Goal: Ask a question

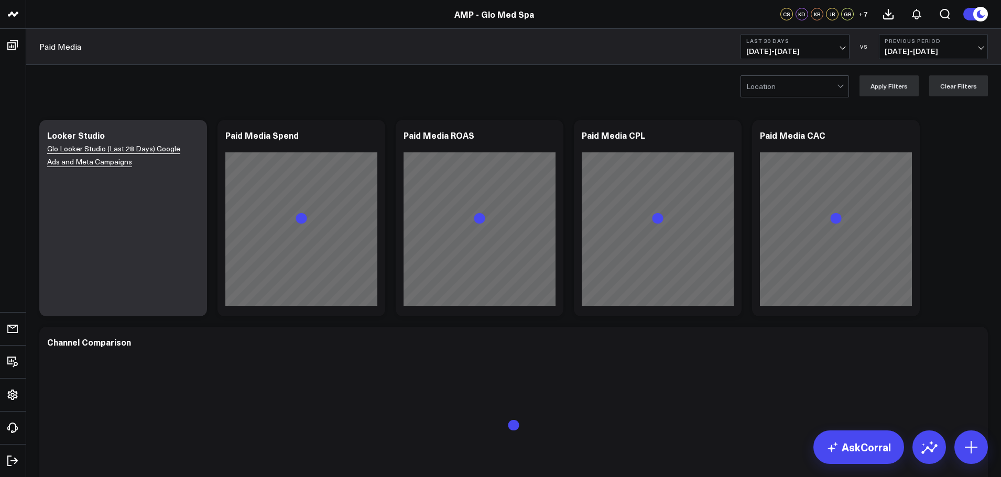
click at [837, 88] on div at bounding box center [791, 86] width 91 height 21
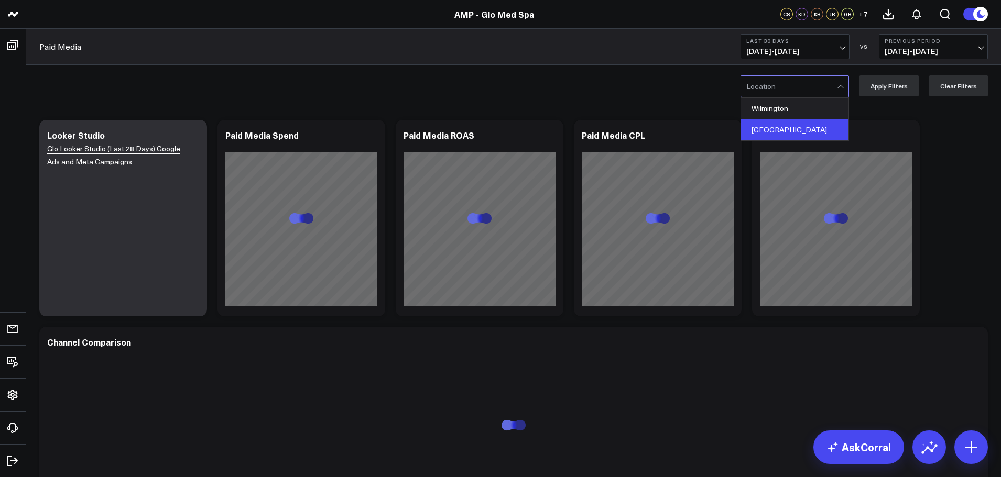
click at [789, 129] on div "[GEOGRAPHIC_DATA]" at bounding box center [794, 129] width 107 height 21
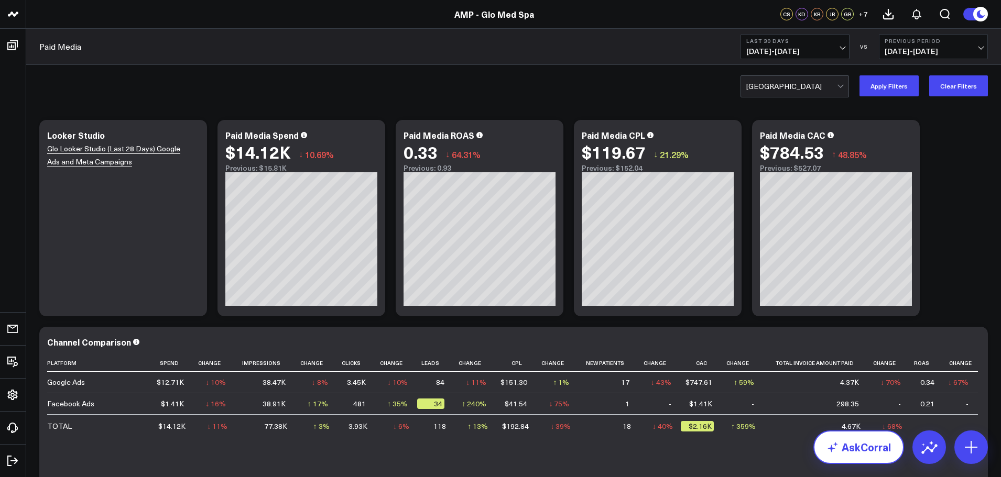
click at [866, 454] on link "AskCorral" at bounding box center [858, 448] width 91 height 34
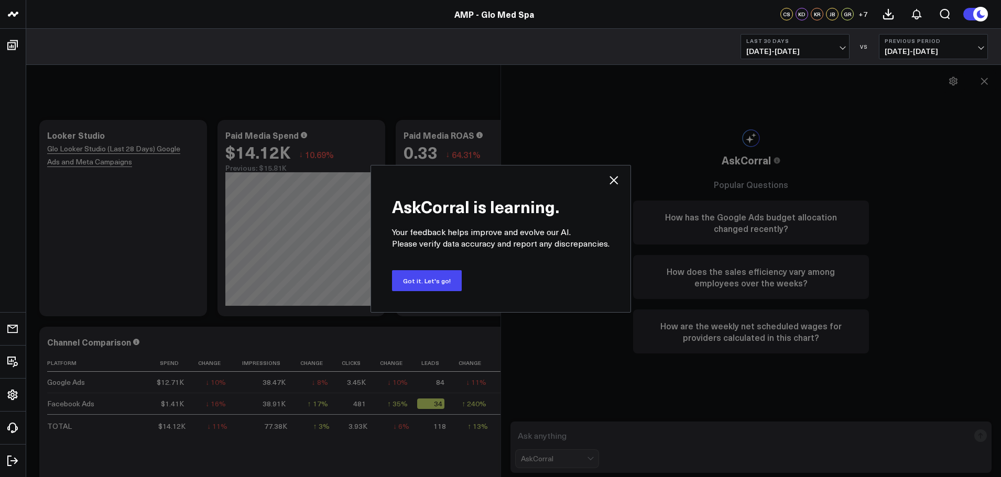
click at [529, 438] on div "AskCorral is learning. Your feedback helps improve and evolve our AI. Please ve…" at bounding box center [500, 238] width 1001 height 477
click at [614, 177] on icon at bounding box center [613, 180] width 8 height 8
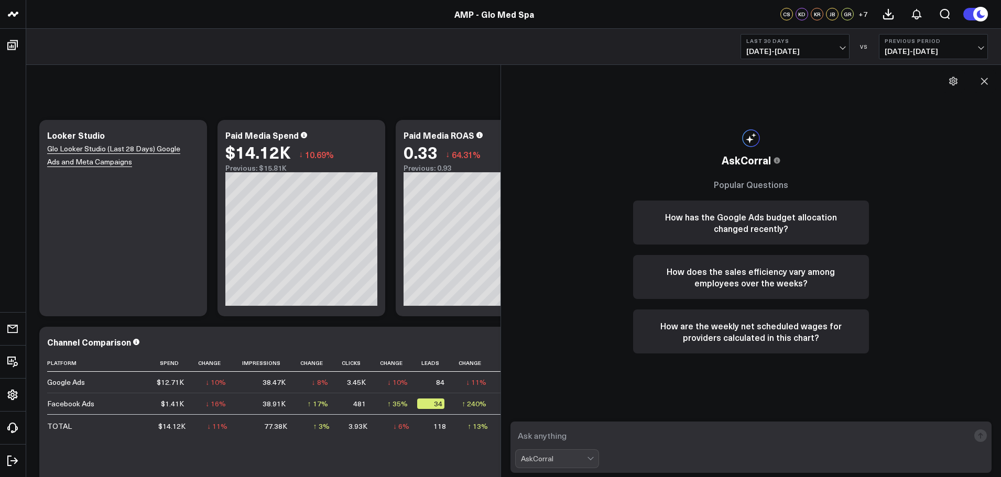
click at [525, 431] on textarea at bounding box center [742, 436] width 454 height 19
drag, startPoint x: 574, startPoint y: 432, endPoint x: 579, endPoint y: 441, distance: 10.1
click at [579, 441] on textarea "What is the utilation % for [PERSON_NAME] in [DATE]?" at bounding box center [742, 436] width 454 height 19
click at [578, 435] on textarea "What is the utilation % for [PERSON_NAME] in [DATE]?" at bounding box center [742, 436] width 454 height 19
click at [787, 442] on textarea "What is the utilization % for [PERSON_NAME] in [DATE]?" at bounding box center [742, 436] width 454 height 19
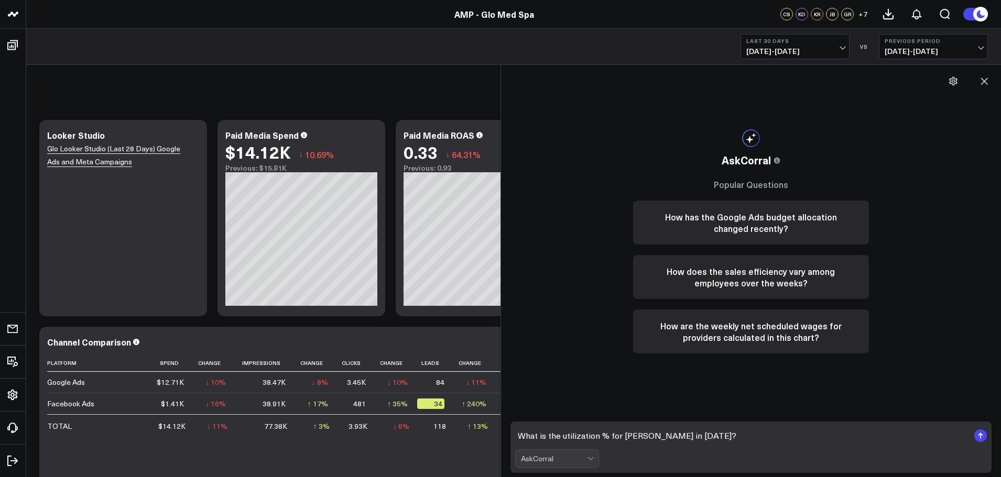
click at [652, 436] on textarea "What is the utilization % for [PERSON_NAME] in [DATE]?" at bounding box center [742, 436] width 454 height 19
type textarea "What is the utilization % for [PERSON_NAME] in [DATE]?"
click at [981, 437] on rect "submit" at bounding box center [980, 436] width 13 height 13
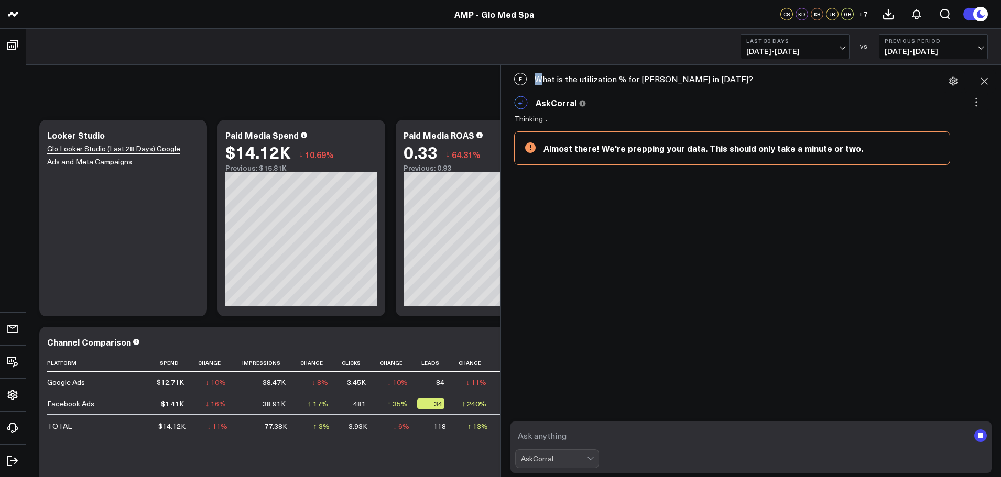
drag, startPoint x: 546, startPoint y: 79, endPoint x: 774, endPoint y: 78, distance: 228.0
click at [774, 78] on div "E What is the utilization % for [PERSON_NAME] in [DATE]?" at bounding box center [751, 79] width 490 height 23
click at [528, 436] on textarea at bounding box center [742, 436] width 454 height 19
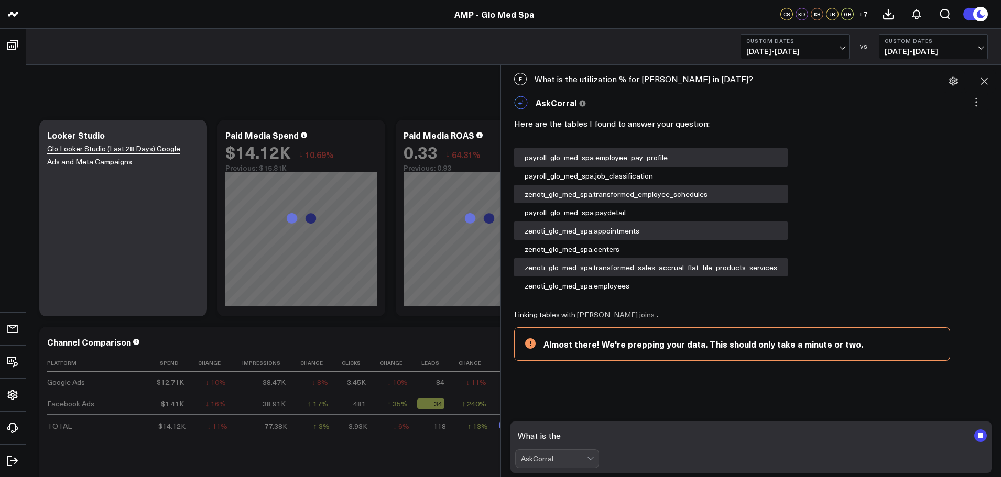
scroll to position [56, 0]
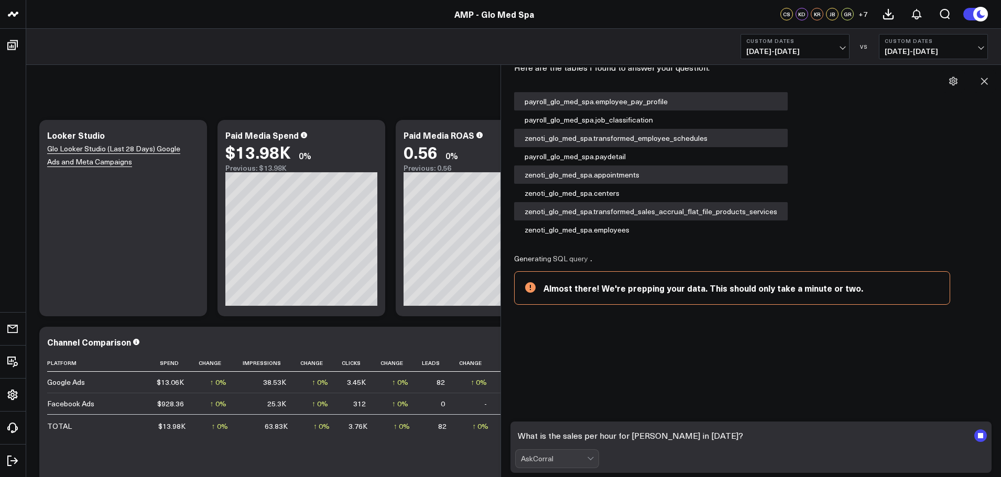
click at [711, 435] on textarea "What is the sales per hour for [PERSON_NAME] in [DATE]?" at bounding box center [742, 436] width 454 height 19
drag, startPoint x: 515, startPoint y: 435, endPoint x: 761, endPoint y: 434, distance: 246.3
click at [761, 434] on textarea "What is the sales per hour for [PERSON_NAME] in [DATE]?" at bounding box center [742, 436] width 454 height 19
type textarea "What is the sales per hour for [PERSON_NAME] in [DATE]?"
click at [817, 448] on form "What is the sales per hour for [PERSON_NAME] in [DATE]? AskCorral" at bounding box center [751, 447] width 482 height 51
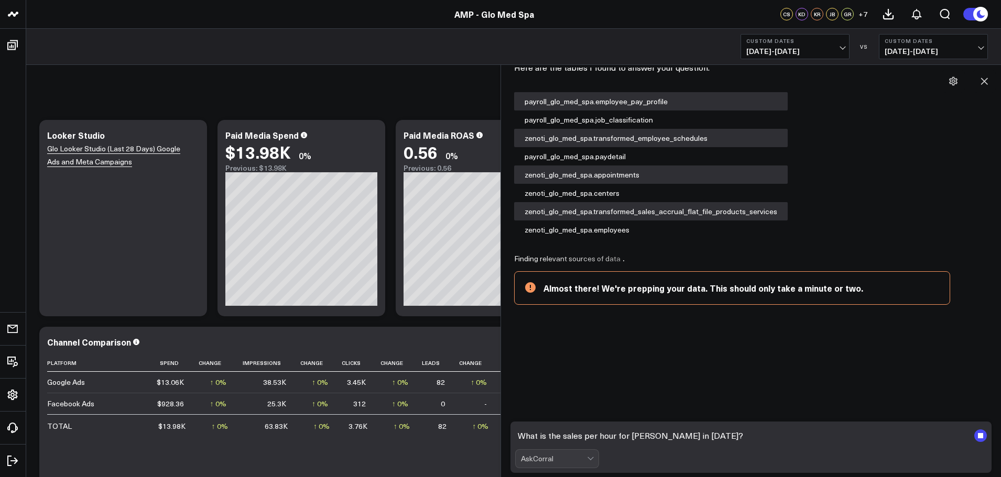
click at [810, 441] on textarea "What is the sales per hour for [PERSON_NAME] in [DATE]?" at bounding box center [742, 436] width 454 height 19
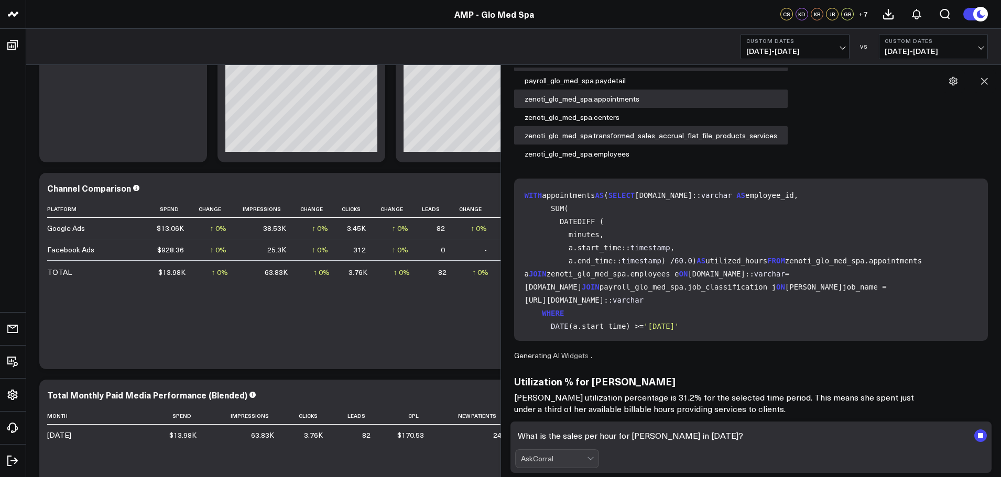
scroll to position [157, 0]
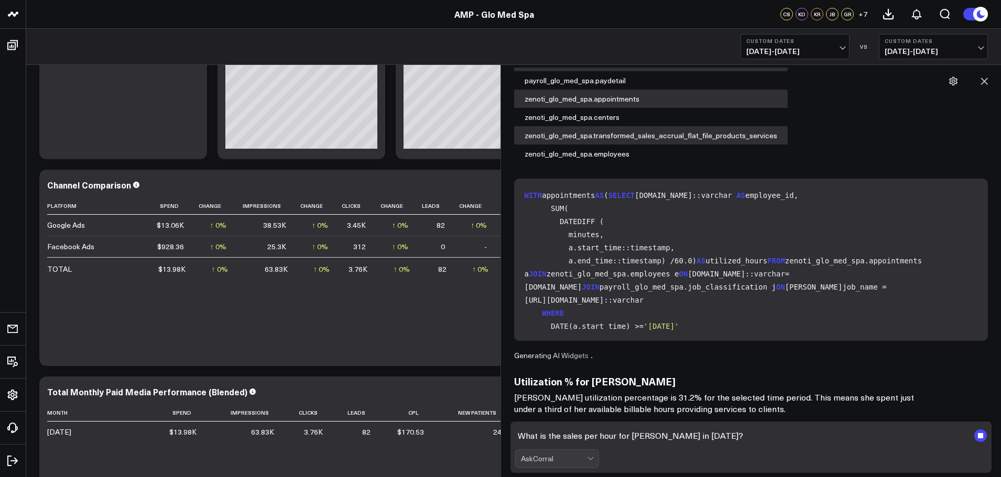
click at [875, 450] on div "AskCorral" at bounding box center [751, 459] width 472 height 19
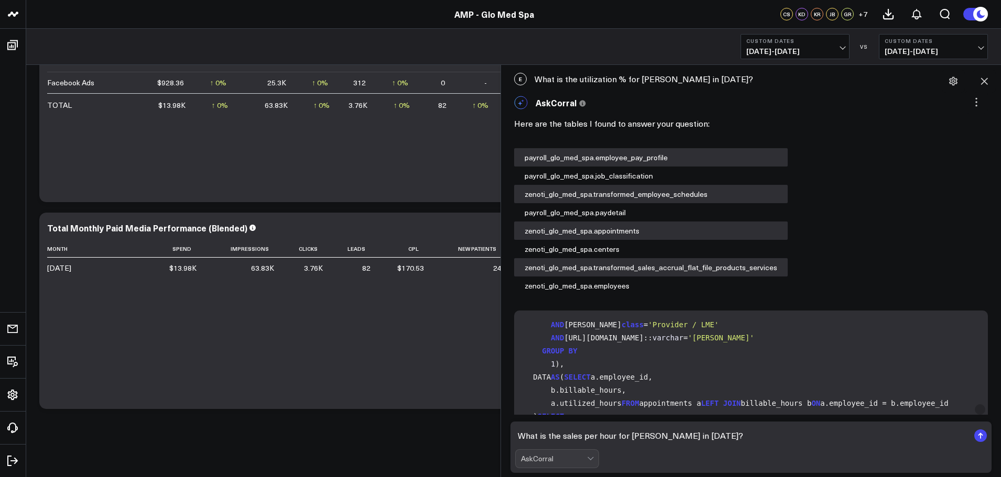
scroll to position [576, 0]
click at [979, 435] on icon "submit" at bounding box center [980, 434] width 5 height 3
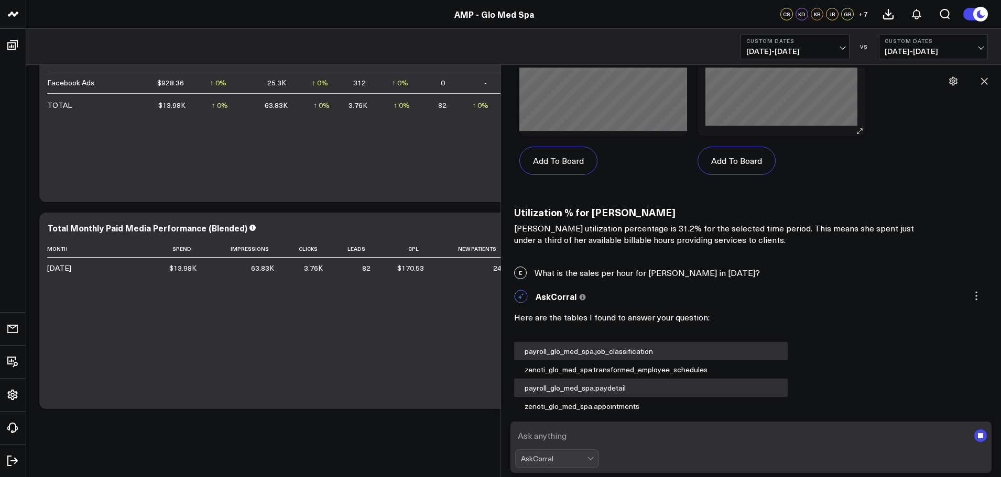
scroll to position [983, 0]
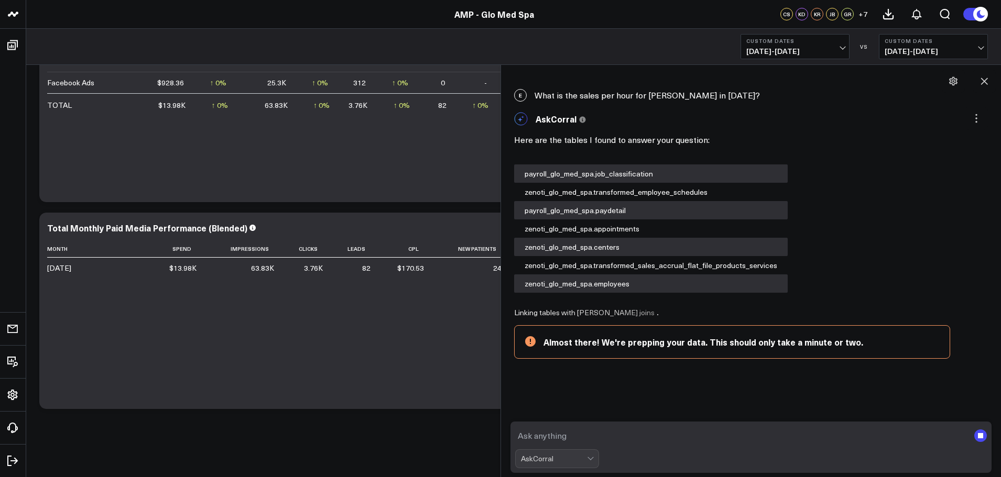
paste textarea "What is the sales per hour for [PERSON_NAME] in [DATE]?"
drag, startPoint x: 613, startPoint y: 436, endPoint x: 620, endPoint y: 437, distance: 6.8
click at [614, 436] on textarea "What is the sales per hour for [PERSON_NAME] in [DATE]?" at bounding box center [742, 436] width 454 height 19
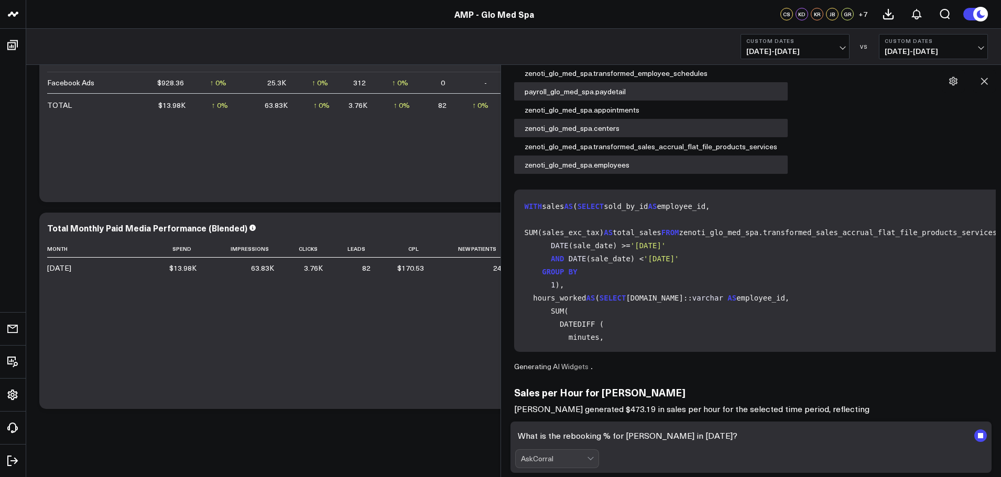
scroll to position [1114, 0]
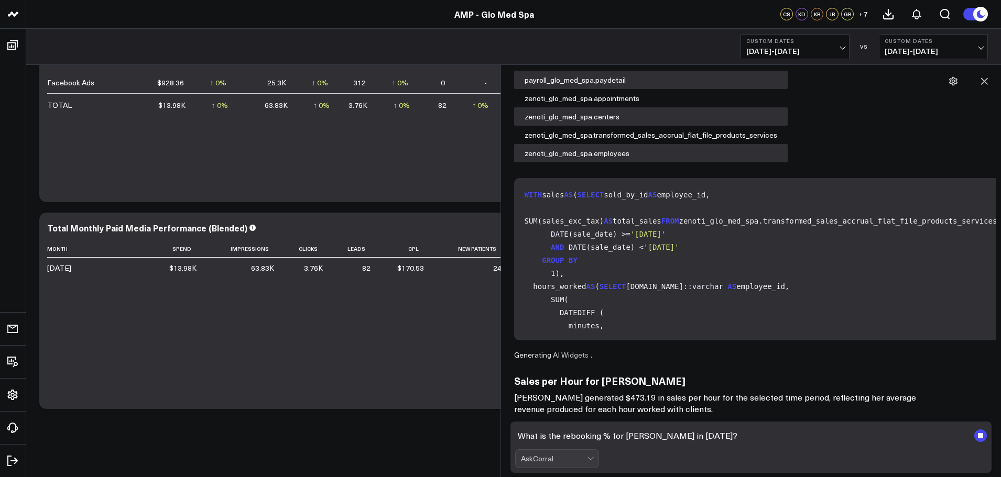
type textarea "What is the rebooking % for [PERSON_NAME] in [DATE]?"
click at [854, 447] on form "What is the rebooking % for [PERSON_NAME] in [DATE]? AskCorral" at bounding box center [751, 447] width 482 height 51
click at [775, 438] on textarea "What is the rebooking % for [PERSON_NAME] in [DATE]?" at bounding box center [742, 436] width 454 height 19
click at [839, 444] on textarea "What is the rebooking % for [PERSON_NAME] in [DATE]?" at bounding box center [742, 436] width 454 height 19
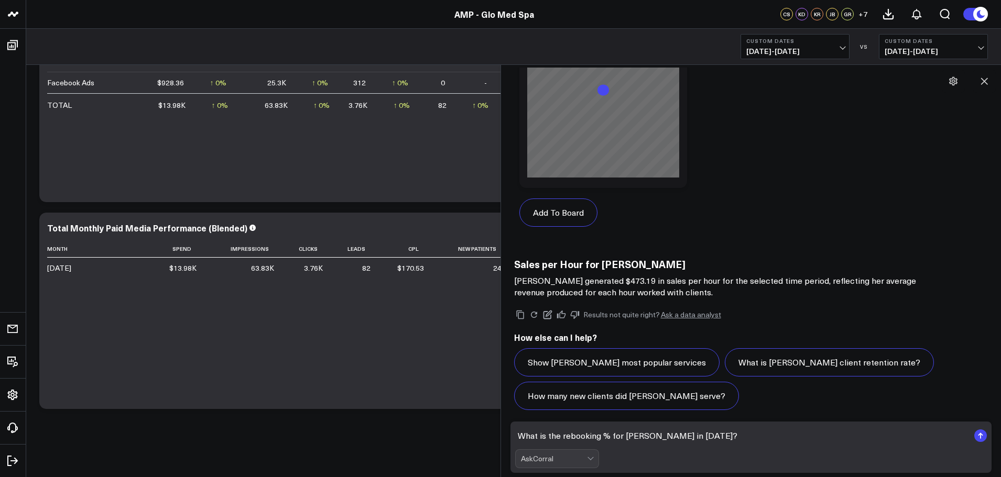
scroll to position [1997, 0]
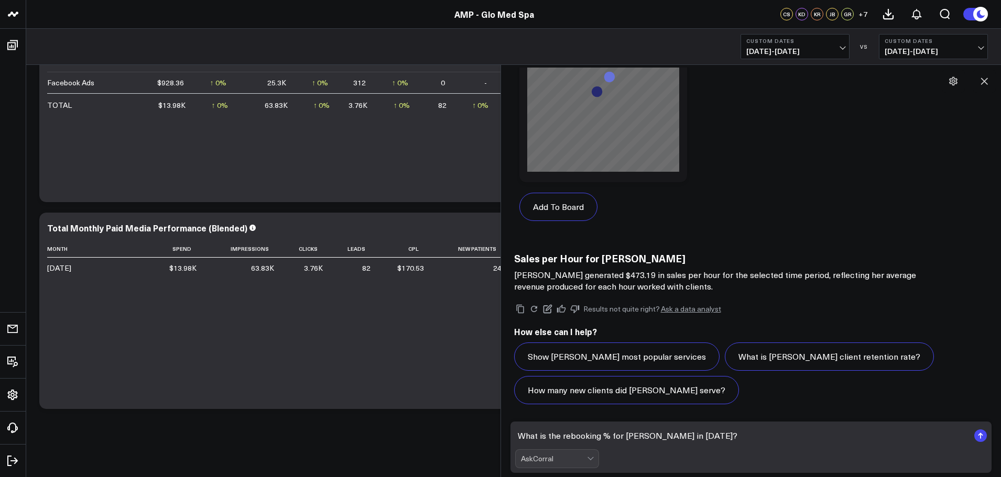
click at [985, 437] on rect "submit" at bounding box center [980, 436] width 13 height 13
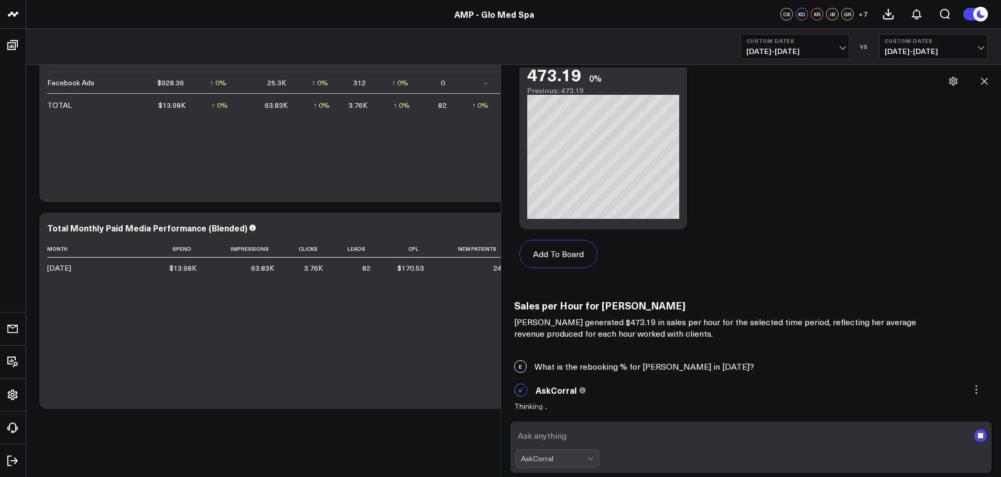
scroll to position [2043, 0]
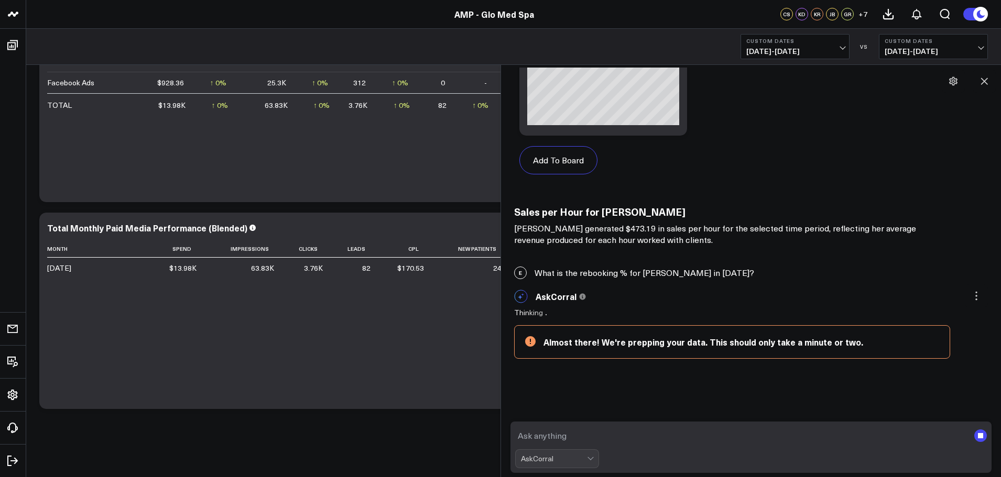
paste textarea "What is the sales per hour for [PERSON_NAME] in [DATE]?"
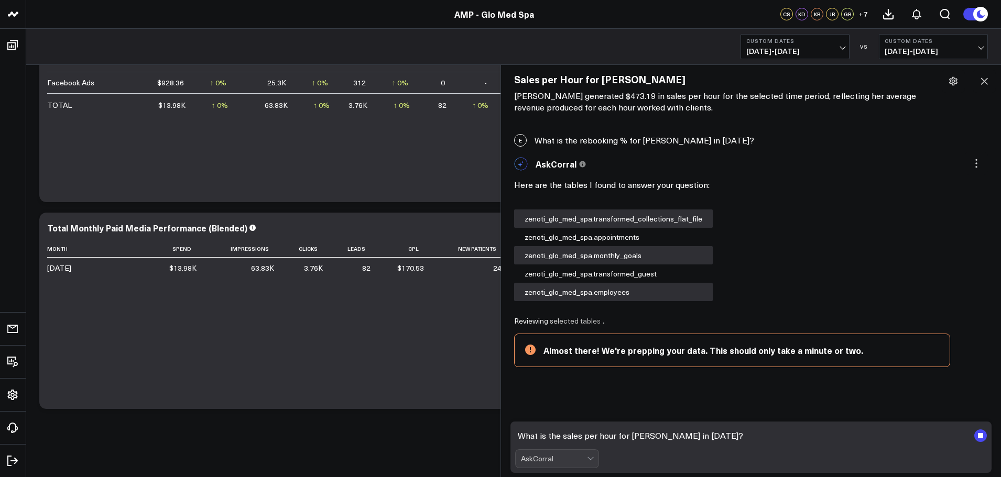
scroll to position [2184, 0]
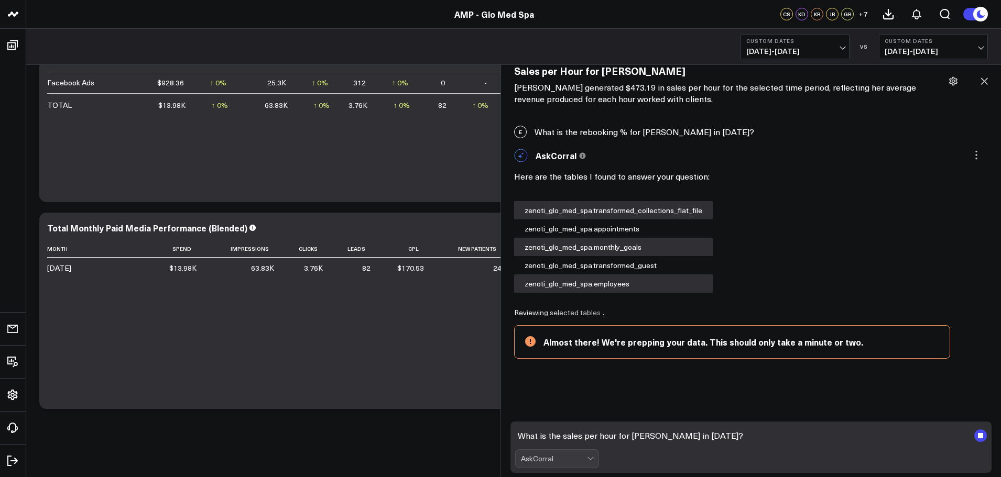
click at [615, 435] on textarea "What is the sales per hour for [PERSON_NAME] in [DATE]?" at bounding box center [742, 436] width 454 height 19
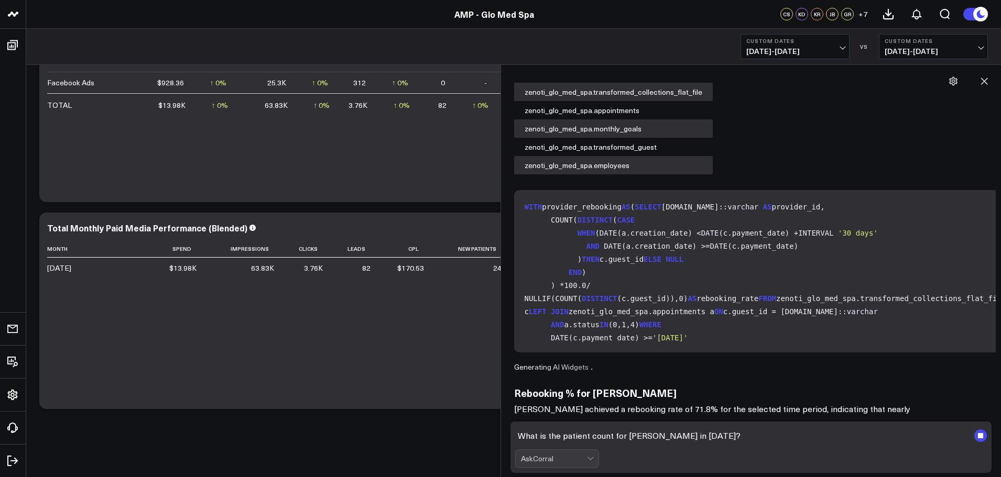
scroll to position [2314, 0]
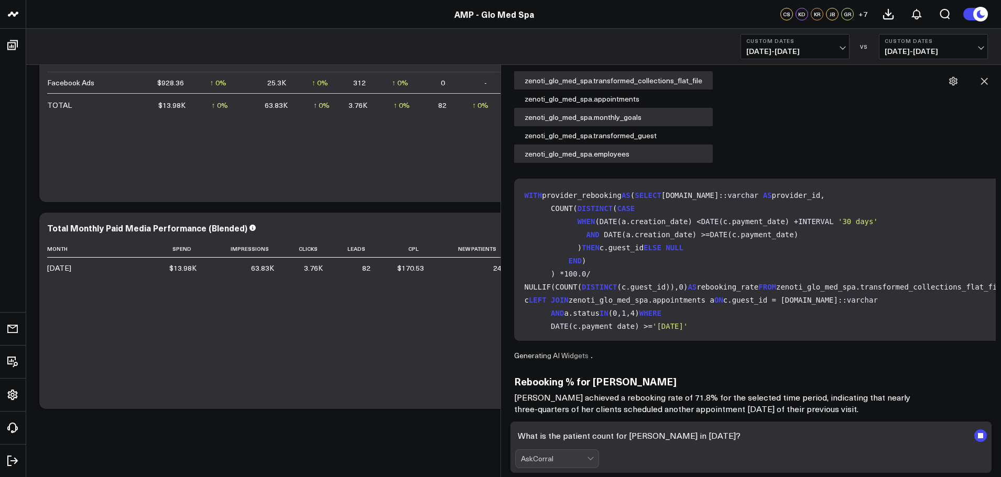
type textarea "What is the patient count for [PERSON_NAME] in [DATE]?"
click at [858, 447] on form "What is the patient count for [PERSON_NAME] in [DATE]? AskCorral" at bounding box center [751, 447] width 482 height 51
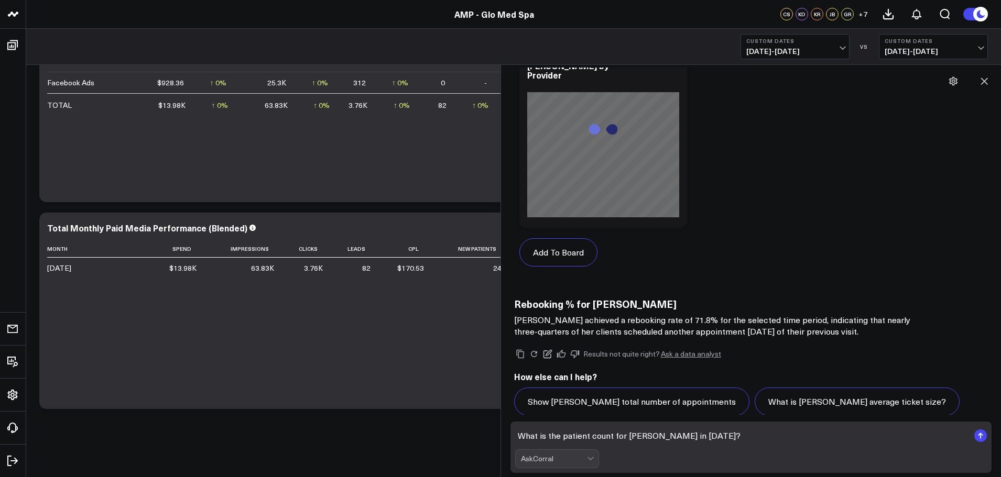
scroll to position [2941, 0]
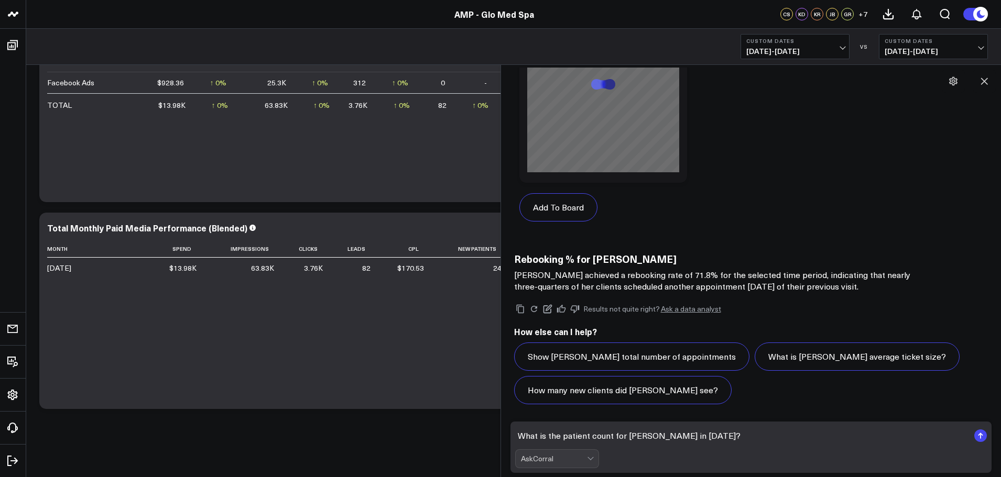
click at [763, 435] on textarea "What is the patient count for [PERSON_NAME] in [DATE]?" at bounding box center [742, 436] width 454 height 19
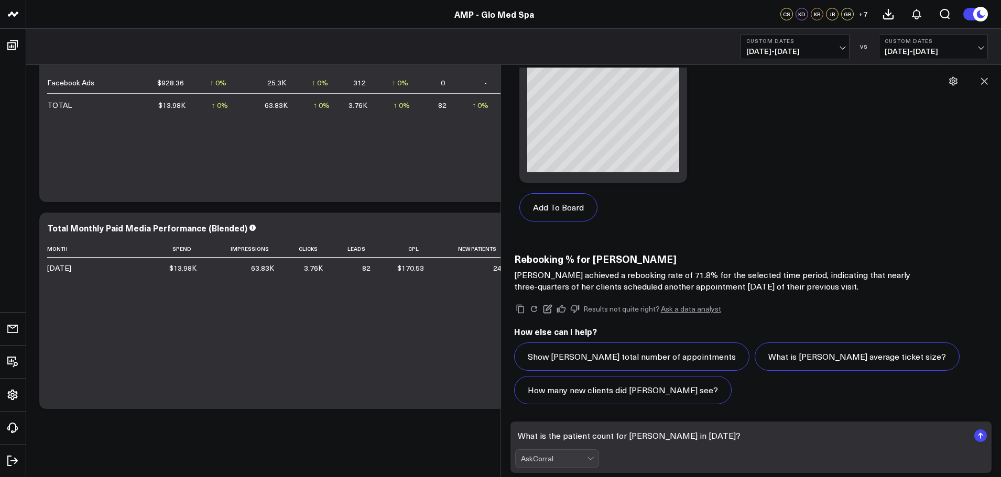
click at [978, 437] on rect "submit" at bounding box center [980, 436] width 13 height 13
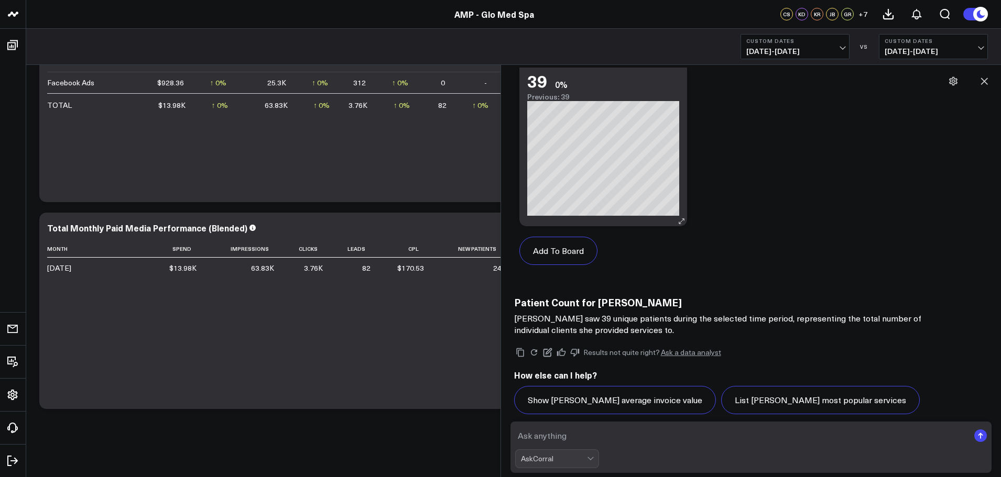
scroll to position [4233, 0]
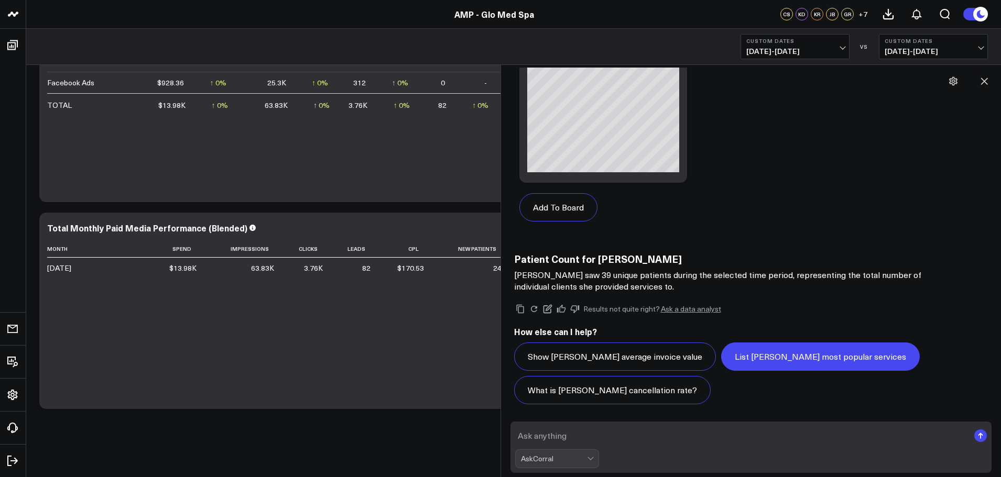
click at [792, 357] on button "List [PERSON_NAME] most popular services" at bounding box center [820, 357] width 199 height 28
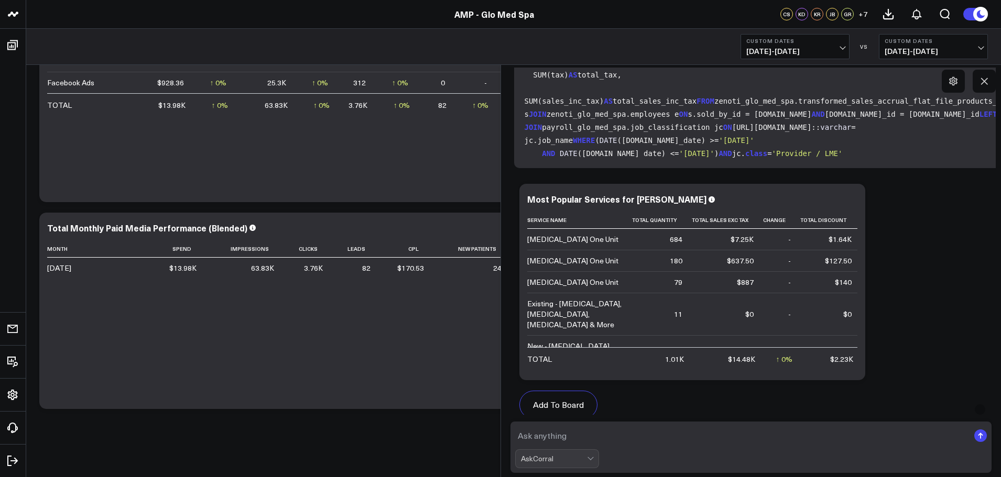
scroll to position [5007, 0]
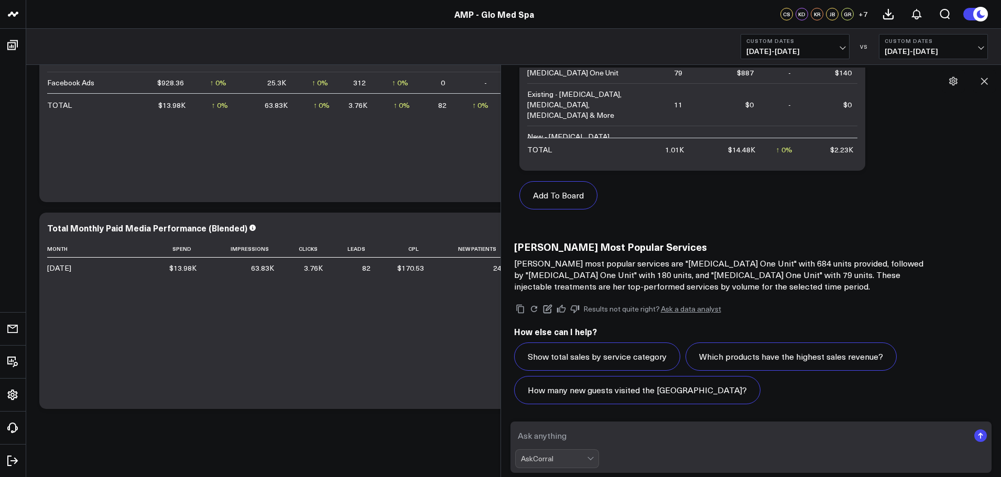
click at [623, 431] on textarea at bounding box center [742, 436] width 454 height 19
